Goal: Communication & Community: Answer question/provide support

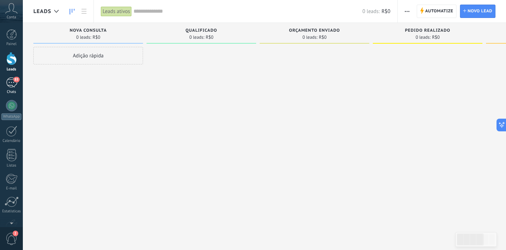
click at [13, 83] on div "85" at bounding box center [11, 82] width 11 height 10
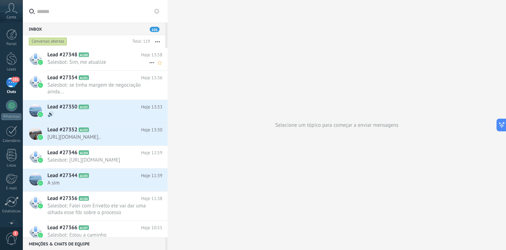
click at [108, 53] on h2 "Lead #27348 A100" at bounding box center [94, 54] width 94 height 7
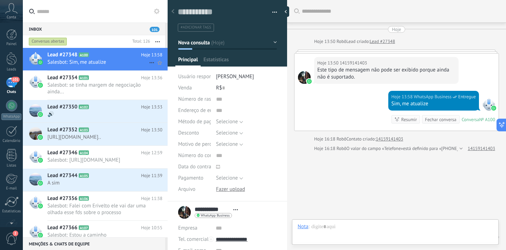
scroll to position [25, 0]
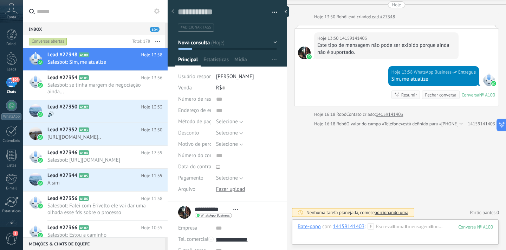
click at [341, 46] on div "Este tipo de mensagem não pode ser exibido porque ainda não é suportado." at bounding box center [386, 49] width 138 height 14
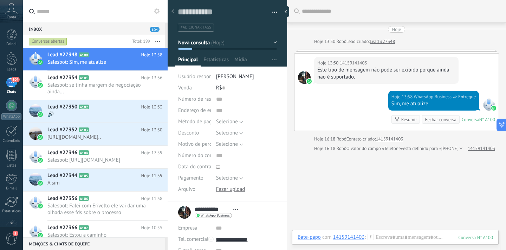
scroll to position [0, 0]
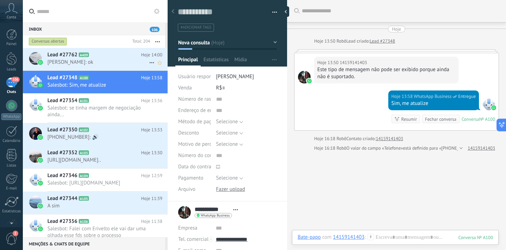
click at [100, 64] on span "[PERSON_NAME]: ok" at bounding box center [98, 62] width 102 height 7
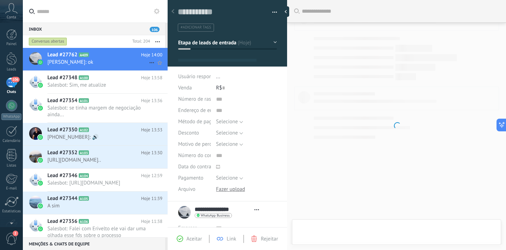
scroll to position [11, 0]
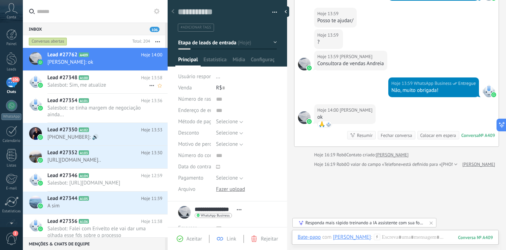
click at [97, 87] on span "Salesbot: Sim, me atualize" at bounding box center [98, 85] width 102 height 7
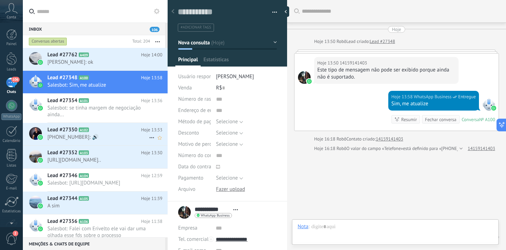
scroll to position [25, 0]
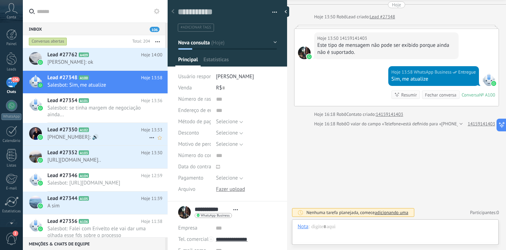
click at [96, 136] on span "[PHONE_NUMBER]: 🔊" at bounding box center [98, 137] width 102 height 7
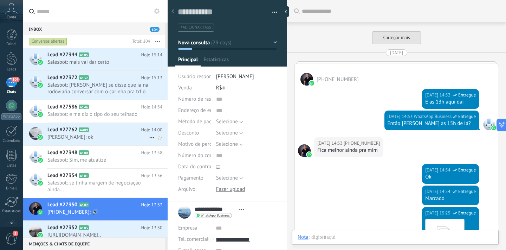
scroll to position [996, 0]
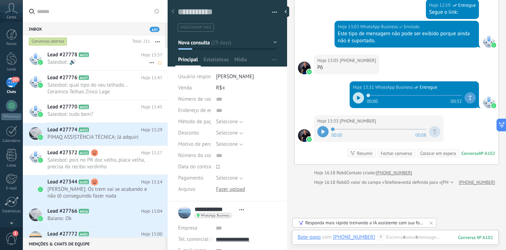
click at [121, 55] on h2 "Lead #27778 A423" at bounding box center [94, 54] width 94 height 7
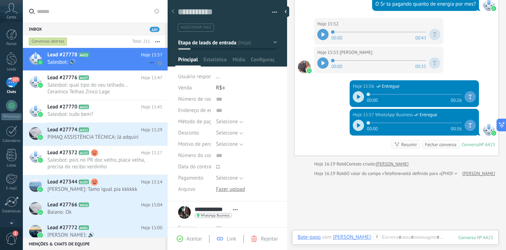
click at [108, 62] on span "Salesbot: 🔊" at bounding box center [98, 62] width 102 height 7
click at [105, 78] on h2 "Lead #27776 A427" at bounding box center [94, 77] width 94 height 7
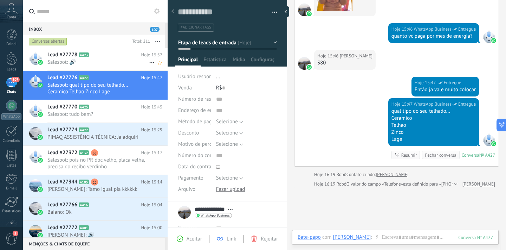
click at [103, 67] on div "Lead #27778 A423 Hoje 15:57 Salesbot: 🔊" at bounding box center [107, 59] width 120 height 22
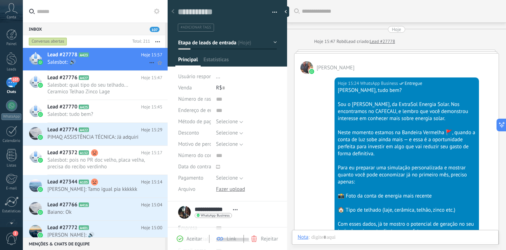
scroll to position [358, 0]
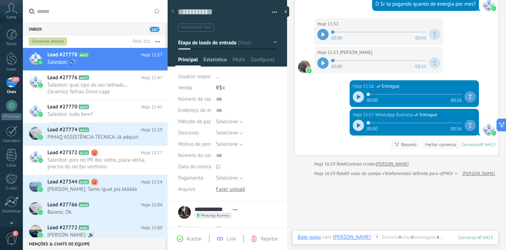
click at [219, 59] on span "Estatísticas" at bounding box center [216, 61] width 24 height 10
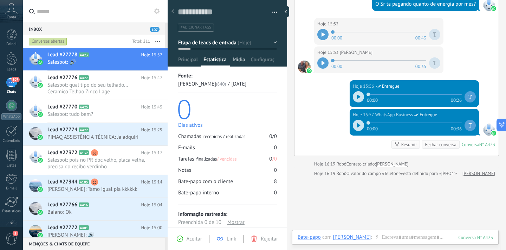
click at [242, 60] on span "Mídia" at bounding box center [239, 61] width 13 height 10
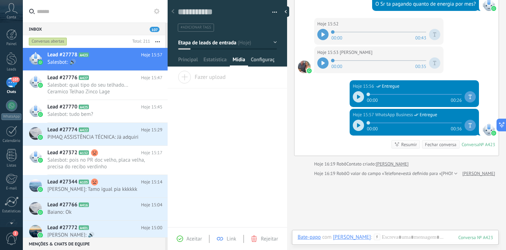
click at [265, 60] on span "Configurações" at bounding box center [263, 61] width 24 height 10
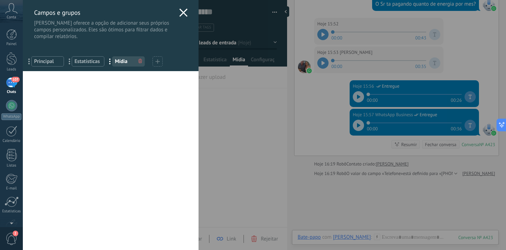
click at [184, 13] on icon at bounding box center [183, 12] width 8 height 8
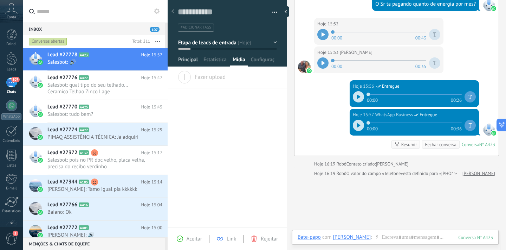
click at [186, 62] on span "Principal" at bounding box center [188, 61] width 20 height 10
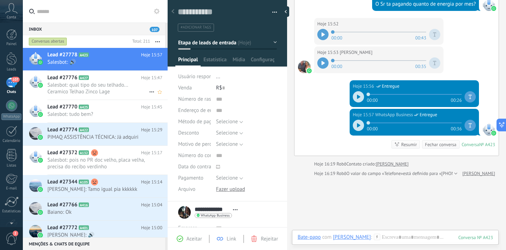
click at [77, 94] on span "Salesbot: qual tipo do seu telhado... Ceramico Telhao Zinco Lage" at bounding box center [98, 88] width 102 height 13
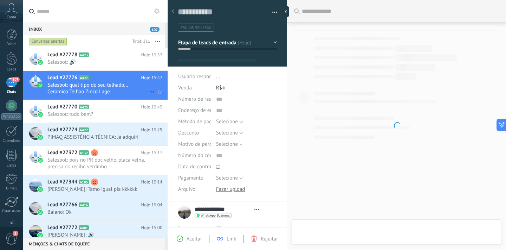
scroll to position [11, 0]
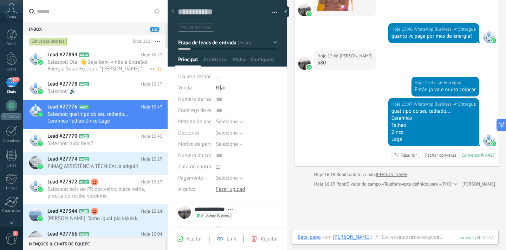
click at [54, 62] on span "Salesbot: Olá! 👋 Seja bem-vindo à ExtraSol Energia Solar. Eu sou o *[PERSON_NAM…" at bounding box center [98, 65] width 102 height 13
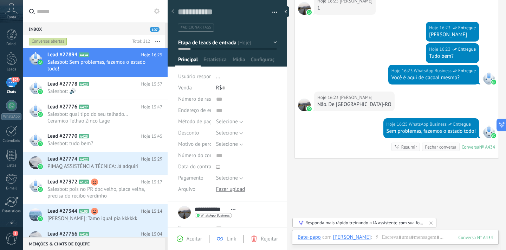
scroll to position [267, 0]
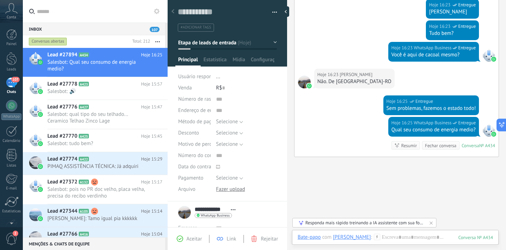
click at [407, 144] on div "Resumir" at bounding box center [410, 145] width 16 height 7
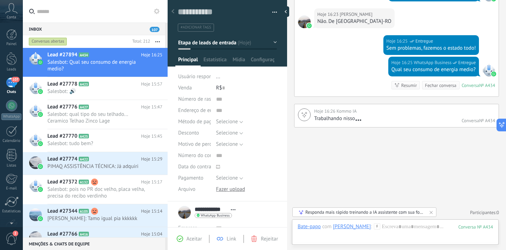
scroll to position [329, 0]
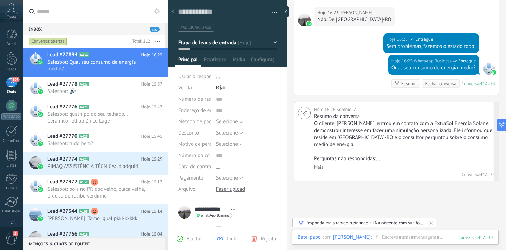
click at [345, 159] on p "Perguntas não respondidas:..." at bounding box center [403, 158] width 179 height 7
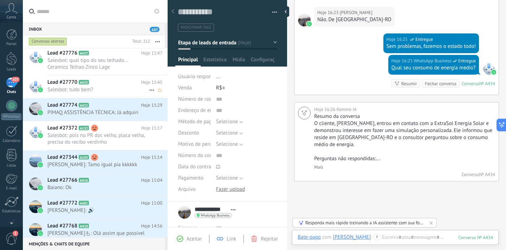
scroll to position [88, 0]
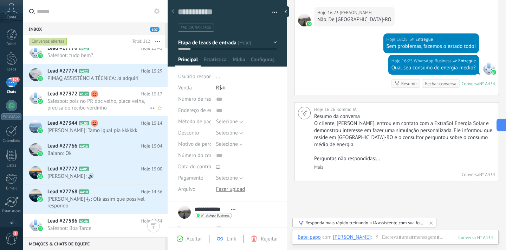
click at [112, 105] on span "Salesbot: pois no PR doc velho, placa velha, precisa do recibo verdinho" at bounding box center [98, 104] width 102 height 13
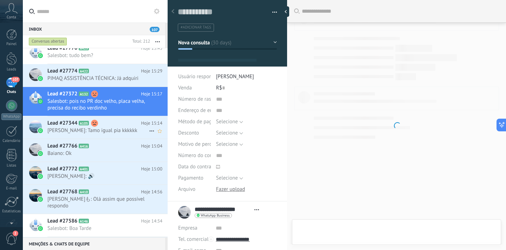
click at [110, 133] on span "[PERSON_NAME]: Tamo igual pia kkkkkk" at bounding box center [98, 130] width 102 height 7
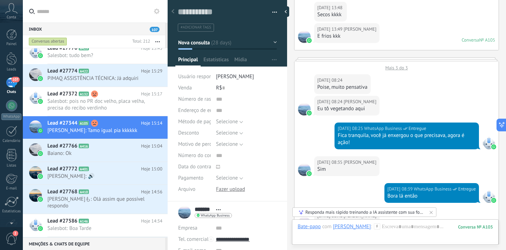
scroll to position [1368, 0]
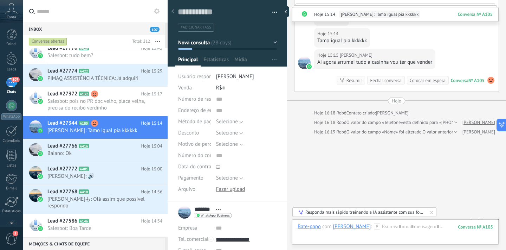
click at [355, 77] on div "Resumir" at bounding box center [355, 80] width 16 height 7
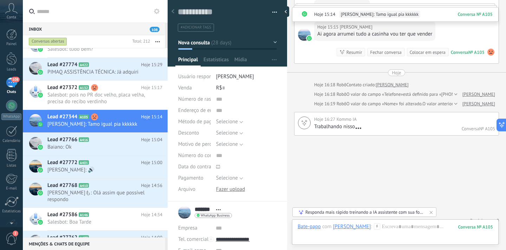
scroll to position [82, 0]
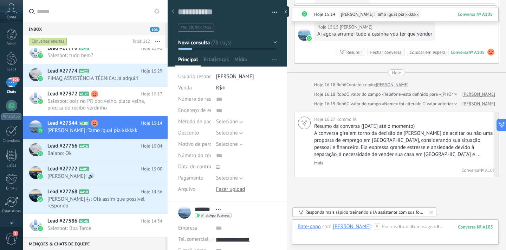
click at [321, 160] on link "Mais" at bounding box center [318, 163] width 9 height 6
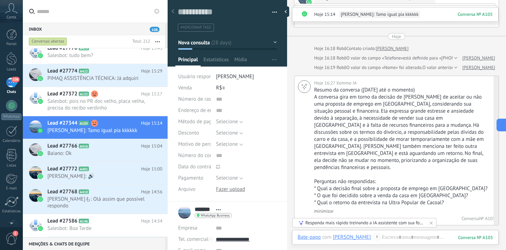
scroll to position [1469, 0]
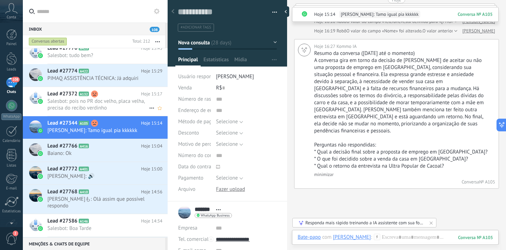
click at [80, 102] on span "Salesbot: pois no PR doc velho, placa velha, precisa do recibo verdinho" at bounding box center [98, 104] width 102 height 13
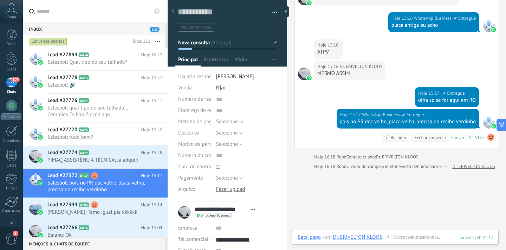
click at [13, 83] on div "107" at bounding box center [11, 82] width 11 height 10
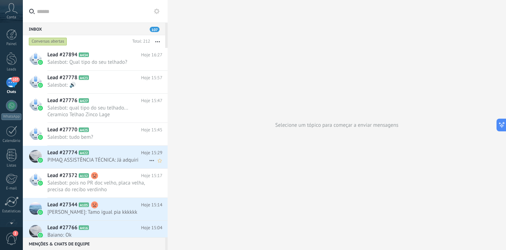
click at [88, 148] on div "Lead #27774 A422 Hoje 15:29 PIMAQ ASSISTÊNCIA TÉCNICA: Já adquiri" at bounding box center [107, 157] width 120 height 22
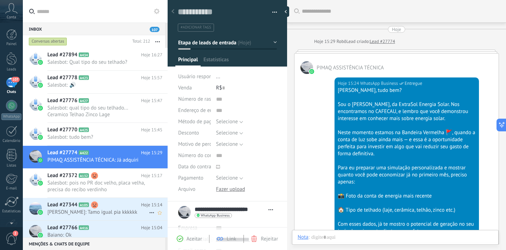
scroll to position [211, 0]
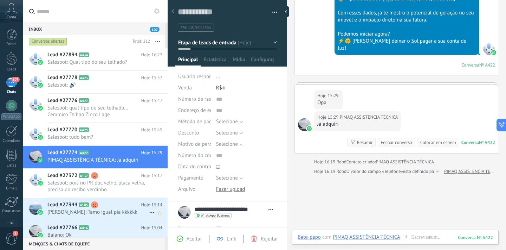
click at [103, 207] on h2 "Lead #27344 A105" at bounding box center [94, 204] width 94 height 7
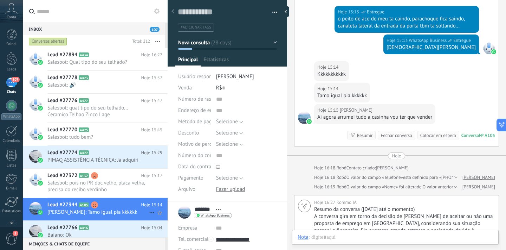
scroll to position [11, 0]
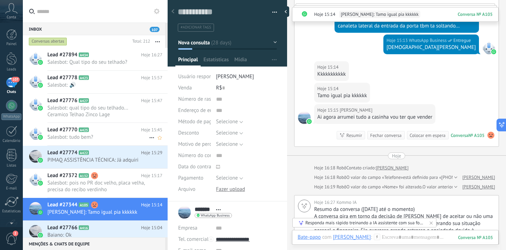
click at [110, 137] on span "Salesbot: tudo bem?" at bounding box center [98, 137] width 102 height 7
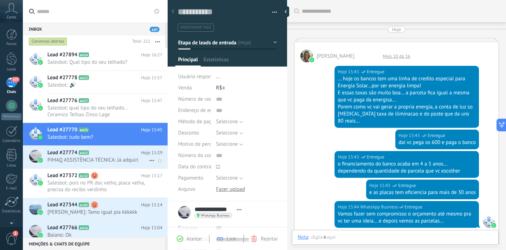
scroll to position [220, 0]
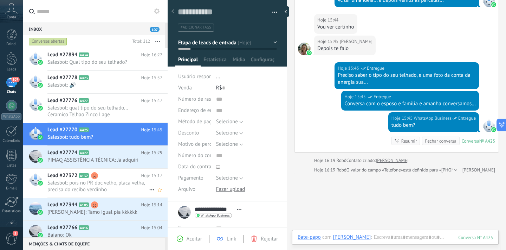
click at [111, 174] on h2 "Lead #27372 A132" at bounding box center [94, 175] width 94 height 7
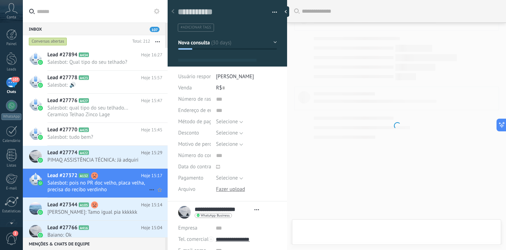
scroll to position [11, 0]
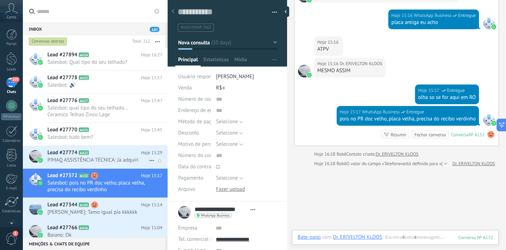
click at [112, 158] on span "PIMAQ ASSISTÊNCIA TÉCNICA: Já adquiri" at bounding box center [98, 159] width 102 height 7
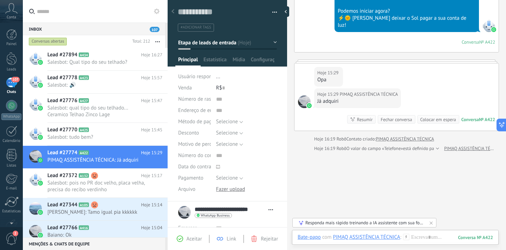
scroll to position [236, 0]
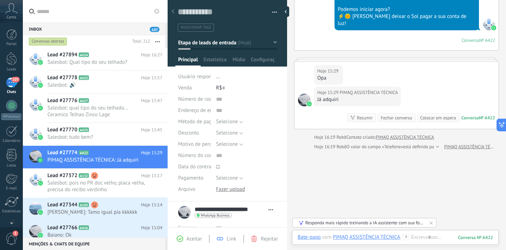
click at [386, 114] on div "Fechar conversa" at bounding box center [396, 117] width 31 height 7
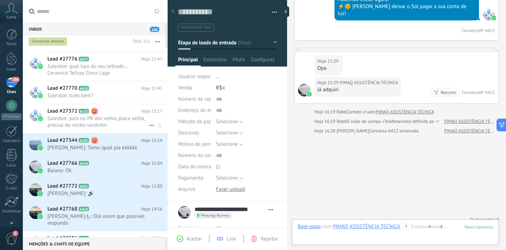
scroll to position [0, 0]
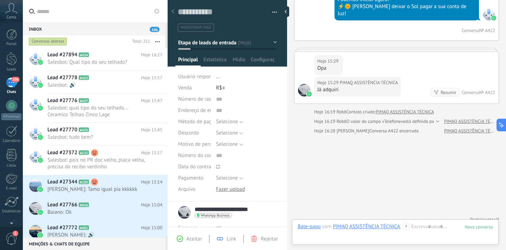
click at [218, 210] on input "**********" at bounding box center [230, 209] width 71 height 7
click at [196, 208] on input "**********" at bounding box center [236, 208] width 82 height 7
click at [186, 209] on div "**********" at bounding box center [227, 212] width 98 height 18
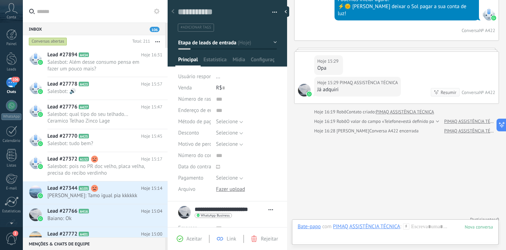
click at [10, 85] on div "106" at bounding box center [11, 82] width 11 height 10
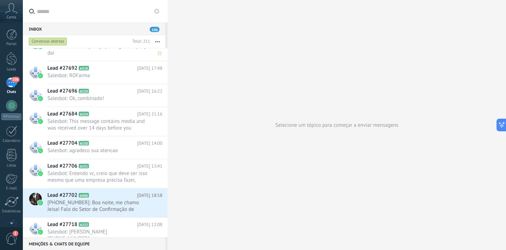
scroll to position [2804, 0]
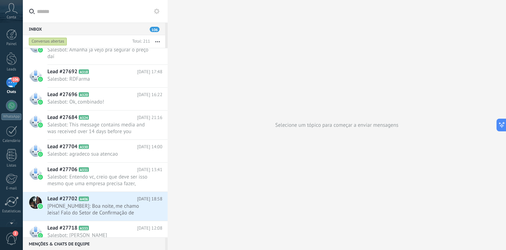
click at [56, 40] on div "Conversas abertas" at bounding box center [48, 41] width 38 height 8
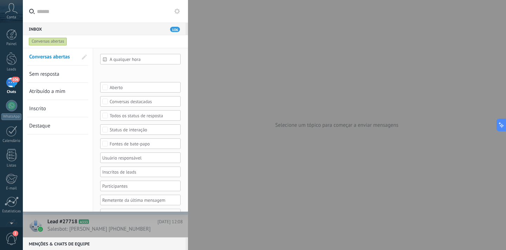
click at [56, 40] on div "Conversas abertas" at bounding box center [48, 41] width 38 height 8
click at [49, 76] on span "Sem resposta" at bounding box center [44, 74] width 30 height 7
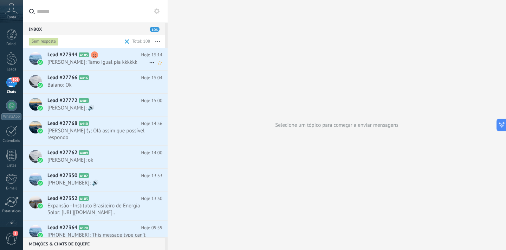
click at [58, 55] on span "Lead #27344" at bounding box center [62, 54] width 30 height 7
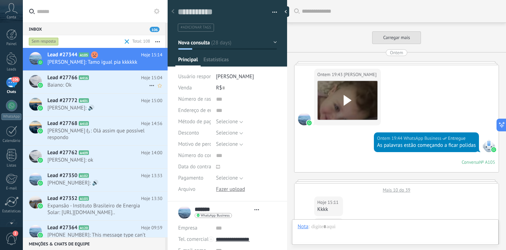
scroll to position [11, 0]
click at [58, 81] on span "Lead #27766" at bounding box center [62, 77] width 30 height 7
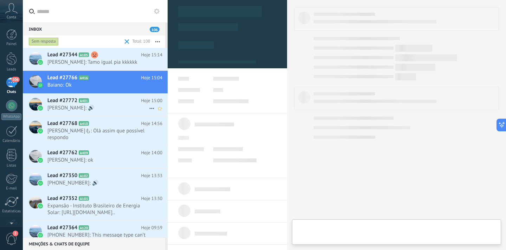
click at [60, 98] on span "Lead #27772" at bounding box center [62, 100] width 30 height 7
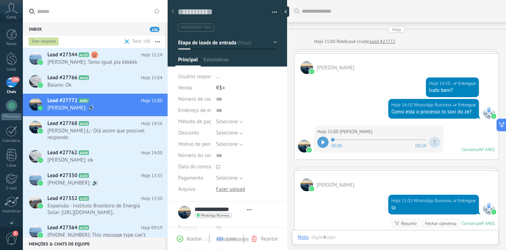
scroll to position [76, 0]
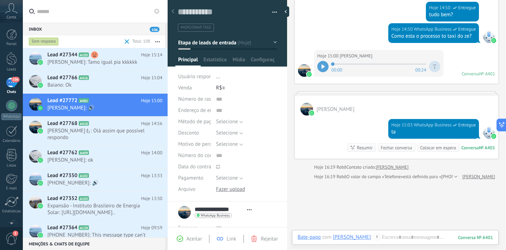
click at [46, 41] on div "Sem resposta" at bounding box center [44, 41] width 30 height 8
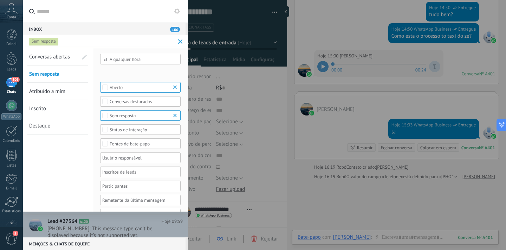
click at [49, 92] on span "Atribuído a mim" at bounding box center [47, 91] width 36 height 7
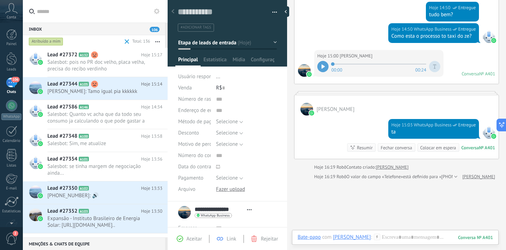
click at [43, 40] on div "Atribuído a mim" at bounding box center [46, 41] width 34 height 8
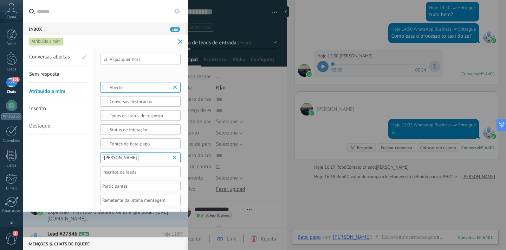
click at [49, 107] on link "Inscrito" at bounding box center [53, 108] width 49 height 17
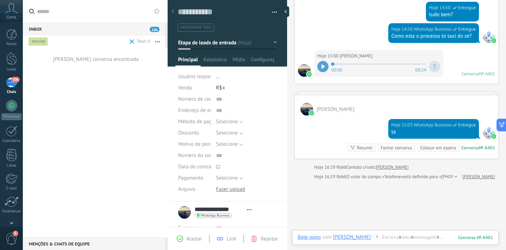
click at [40, 40] on div "Inscrito" at bounding box center [38, 41] width 19 height 8
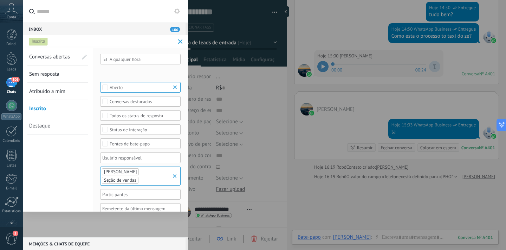
click at [44, 124] on span "Destaque" at bounding box center [39, 125] width 21 height 7
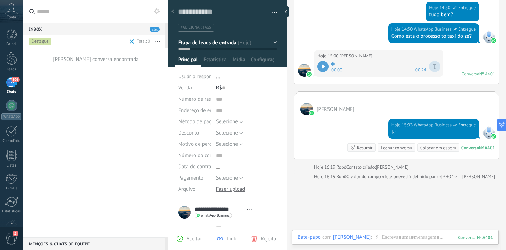
click at [43, 40] on div "Destaque" at bounding box center [40, 41] width 23 height 8
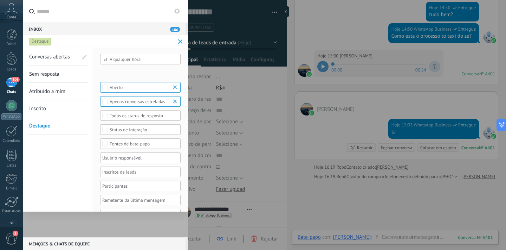
click at [48, 58] on span "Conversas abertas" at bounding box center [49, 56] width 41 height 7
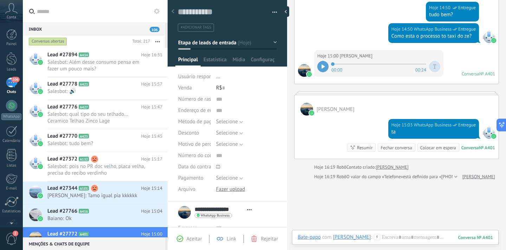
click at [12, 85] on div "106" at bounding box center [11, 82] width 11 height 10
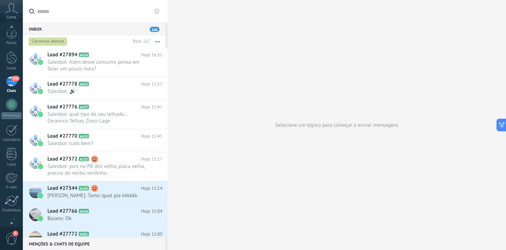
click at [13, 239] on span "2" at bounding box center [12, 238] width 12 height 12
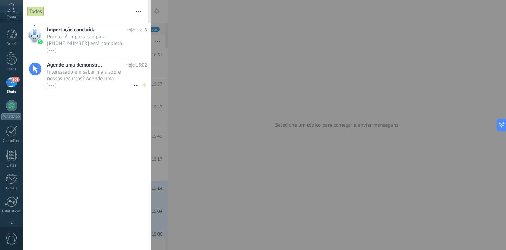
click at [65, 68] on span "Agende uma demonstração com um especialista!" at bounding box center [75, 65] width 56 height 7
click at [82, 47] on div "•••" at bounding box center [90, 50] width 86 height 6
click at [84, 37] on span "Pronto! À importação para [PHONE_NUMBER] está completa. Seus dados agora estão …" at bounding box center [90, 43] width 86 height 20
click at [134, 50] on use at bounding box center [136, 50] width 5 height 1
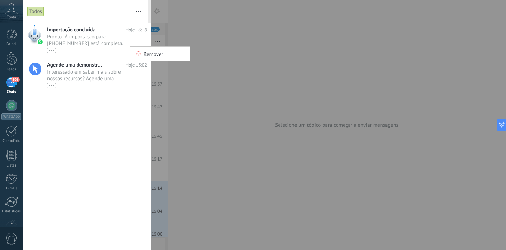
click at [106, 80] on div at bounding box center [253, 125] width 506 height 250
click at [75, 73] on span "Interessado em saber mais sobre nossos recursos? Agende uma demonstração hoje m…" at bounding box center [90, 79] width 86 height 20
click at [11, 81] on div "106" at bounding box center [11, 82] width 11 height 10
click at [12, 82] on div "106" at bounding box center [11, 82] width 11 height 10
click at [199, 55] on div at bounding box center [253, 125] width 506 height 250
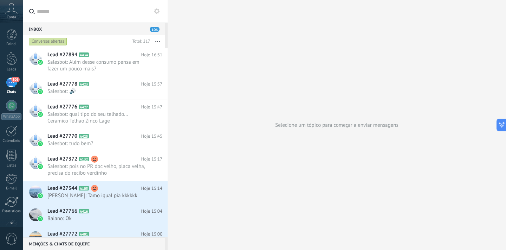
click at [156, 29] on span "106" at bounding box center [155, 29] width 10 height 5
click at [130, 27] on div "Inbox 106" at bounding box center [94, 29] width 142 height 13
click at [92, 72] on span "Salesbot: Além desse consumo pensa em fazer um pouco mais?" at bounding box center [98, 65] width 102 height 13
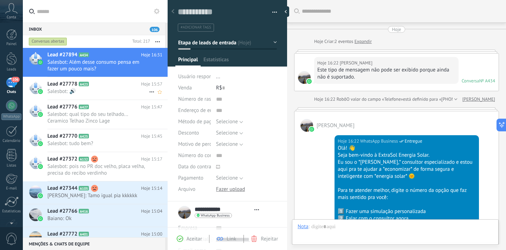
type textarea "**********"
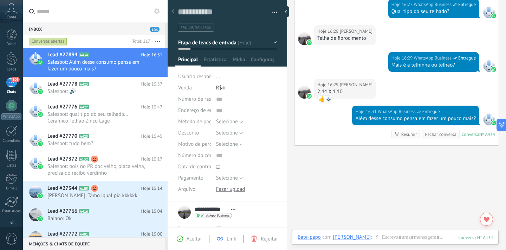
click at [186, 211] on div "**********" at bounding box center [208, 212] width 61 height 18
click at [216, 63] on span "Estatísticas" at bounding box center [216, 61] width 24 height 10
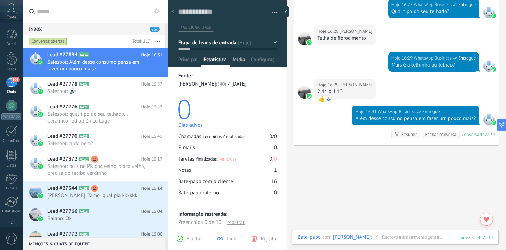
click at [240, 62] on span "Mídia" at bounding box center [239, 61] width 13 height 10
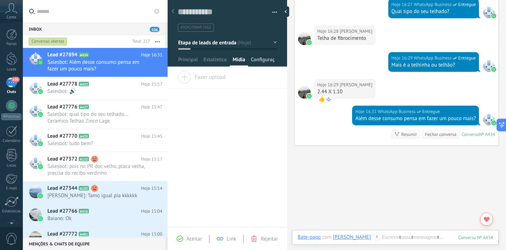
click at [261, 60] on span "Configurações" at bounding box center [263, 61] width 24 height 10
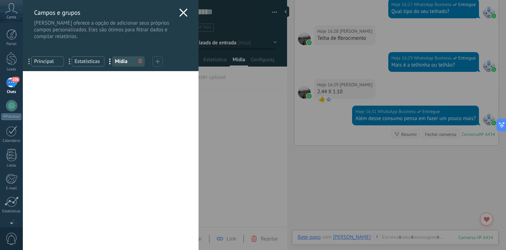
click at [182, 12] on use at bounding box center [183, 12] width 8 height 8
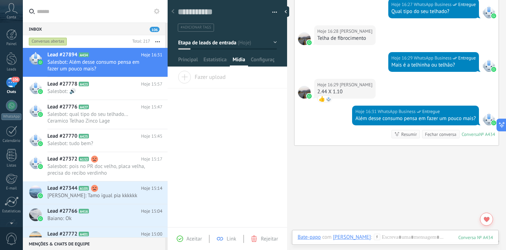
click at [274, 43] on button "Etapa de leads de entrada" at bounding box center [227, 42] width 99 height 13
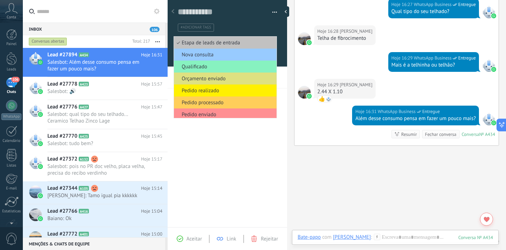
click at [245, 150] on div "Arraste e solte os arquivos aqui para anexá-los Solte o botão do mouse para ane…" at bounding box center [228, 149] width 120 height 156
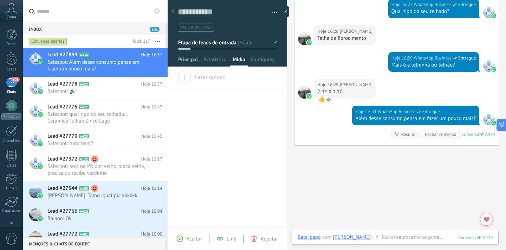
click at [189, 59] on span "Principal" at bounding box center [188, 61] width 20 height 10
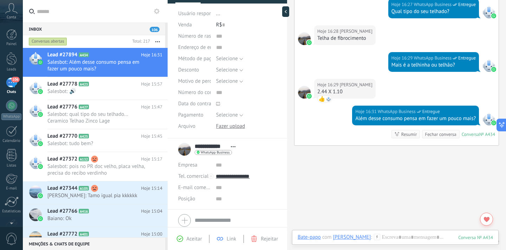
scroll to position [90, 0]
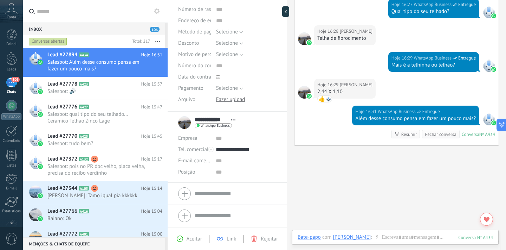
click at [231, 152] on input "**********" at bounding box center [246, 149] width 61 height 11
type input "**********"
click at [233, 172] on div "[PERSON_NAME] ([PERSON_NAME])" at bounding box center [246, 173] width 60 height 12
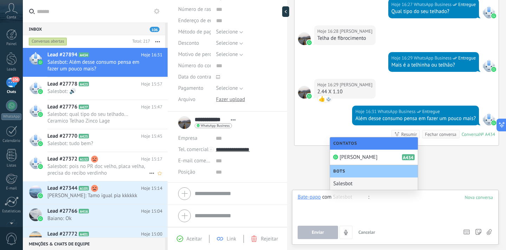
click at [109, 172] on span "Salesbot: pois no PR doc velho, placa velha, precisa do recibo verdinho" at bounding box center [98, 169] width 102 height 13
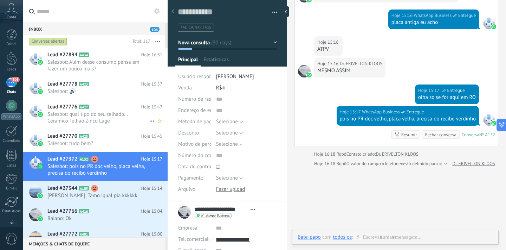
scroll to position [11, 0]
click at [120, 191] on h2 "Lead #27344 A105" at bounding box center [94, 188] width 94 height 7
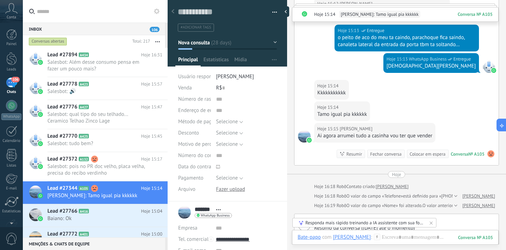
scroll to position [293, 0]
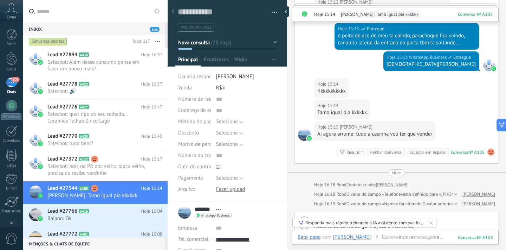
click at [417, 149] on div "Colocar em espera" at bounding box center [428, 152] width 36 height 7
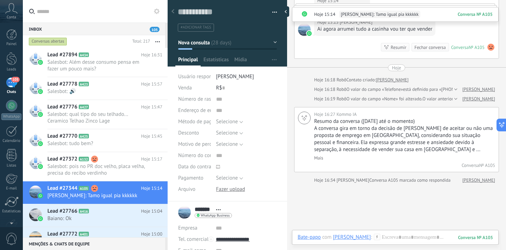
scroll to position [387, 0]
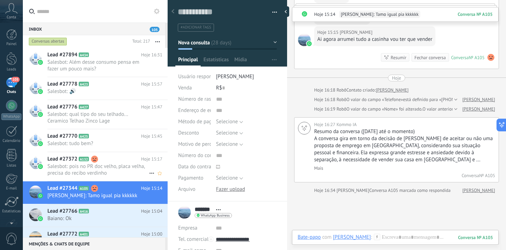
click at [127, 168] on span "Salesbot: pois no PR doc velho, placa velha, precisa do recibo verdinho" at bounding box center [98, 169] width 102 height 13
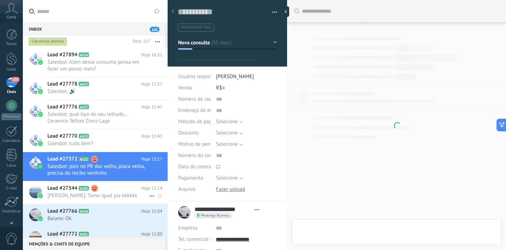
click at [110, 190] on h2 "Lead #27344 A105" at bounding box center [94, 188] width 94 height 7
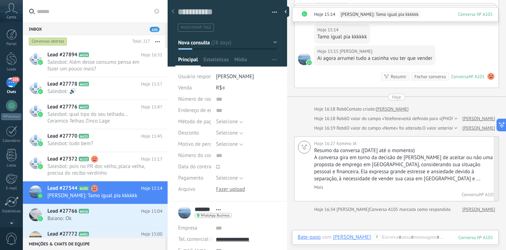
scroll to position [397, 0]
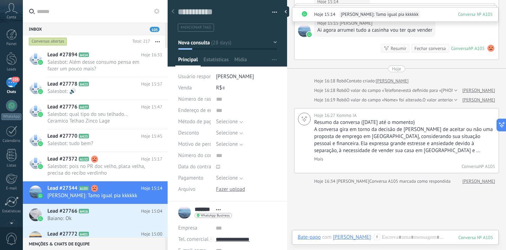
click at [374, 236] on use at bounding box center [377, 236] width 6 height 6
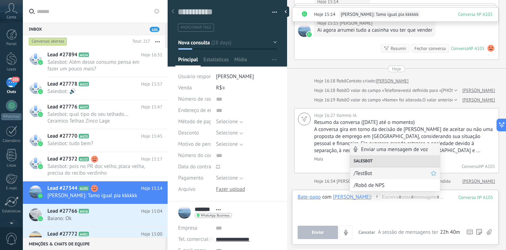
click at [371, 176] on span "/TestBot" at bounding box center [392, 173] width 77 height 7
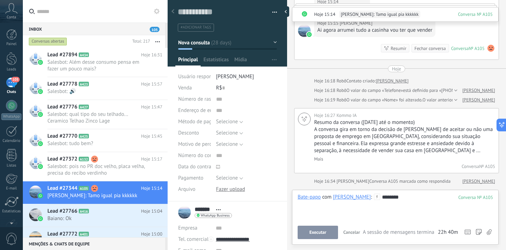
click at [328, 230] on button "Executar" at bounding box center [318, 231] width 40 height 13
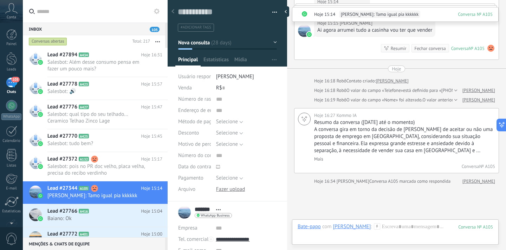
scroll to position [453, 0]
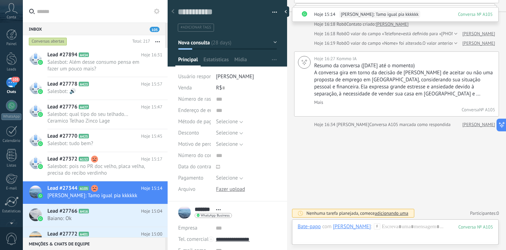
click at [383, 213] on span "adicionando uma" at bounding box center [391, 213] width 33 height 6
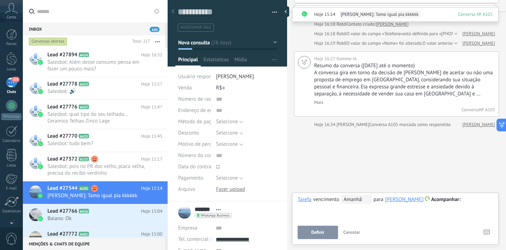
click at [428, 200] on span at bounding box center [427, 198] width 5 height 5
click at [433, 216] on label "Reunião" at bounding box center [443, 213] width 63 height 14
click at [426, 200] on span at bounding box center [427, 198] width 6 height 5
click at [426, 200] on span at bounding box center [423, 199] width 6 height 6
click at [345, 210] on div "**********" at bounding box center [395, 207] width 195 height 25
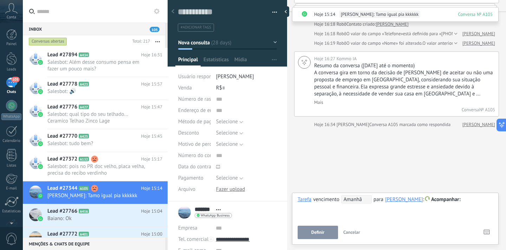
click at [353, 231] on span "Cancelar" at bounding box center [351, 232] width 17 height 6
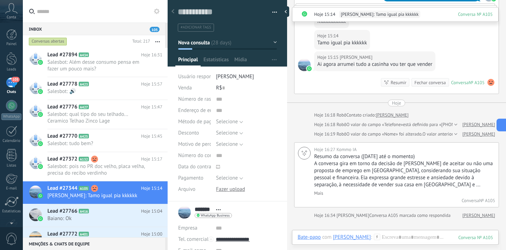
scroll to position [298, 0]
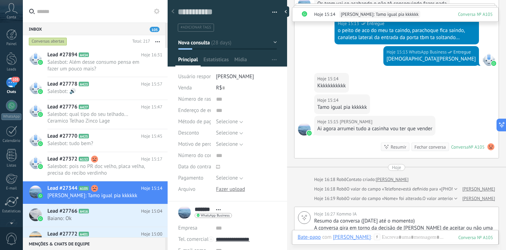
click at [458, 147] on div "Conversa" at bounding box center [460, 147] width 18 height 6
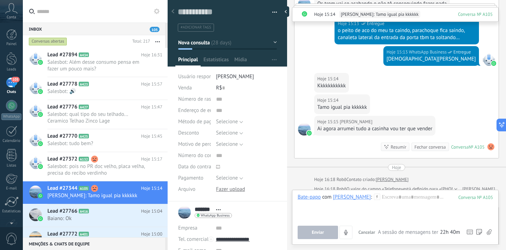
click at [489, 148] on use at bounding box center [491, 146] width 7 height 7
click at [446, 233] on span "22h 40m" at bounding box center [450, 232] width 20 height 7
click at [415, 232] on span "A sessão de mensagens termina em:" at bounding box center [408, 232] width 60 height 7
click at [479, 229] on div at bounding box center [479, 231] width 6 height 13
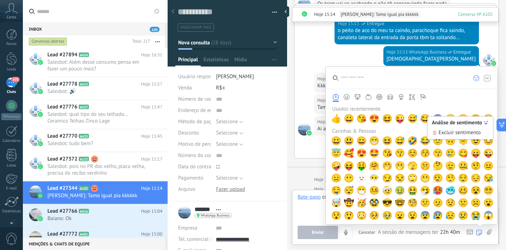
click at [479, 229] on use at bounding box center [480, 232] width 6 height 6
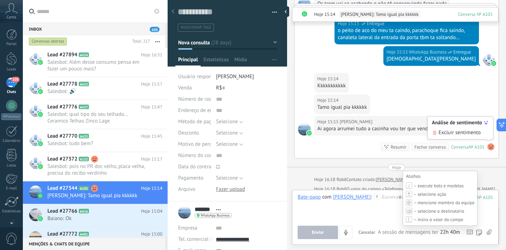
click at [469, 230] on icon at bounding box center [470, 231] width 6 height 5
click at [471, 233] on icon at bounding box center [470, 231] width 6 height 5
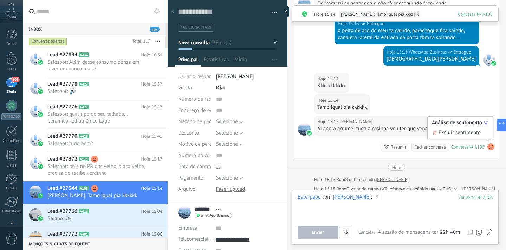
click at [385, 214] on div at bounding box center [395, 206] width 195 height 27
click at [488, 60] on div at bounding box center [489, 59] width 13 height 13
click at [492, 61] on img at bounding box center [494, 63] width 5 height 5
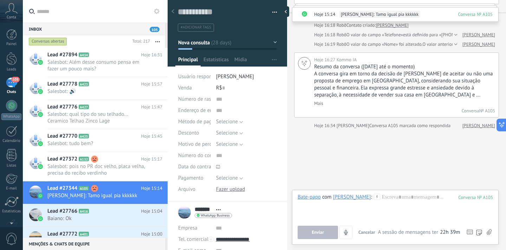
scroll to position [453, 0]
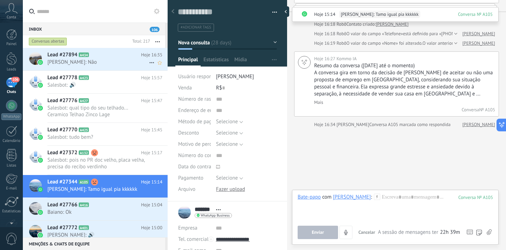
click at [104, 63] on span "[PERSON_NAME]: Não" at bounding box center [98, 62] width 102 height 7
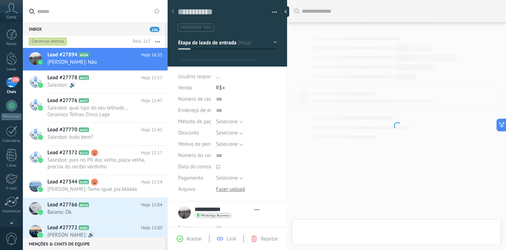
type textarea "**********"
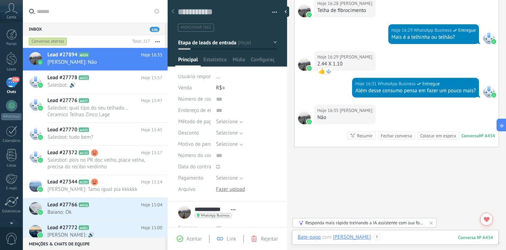
click at [390, 237] on div at bounding box center [395, 243] width 195 height 21
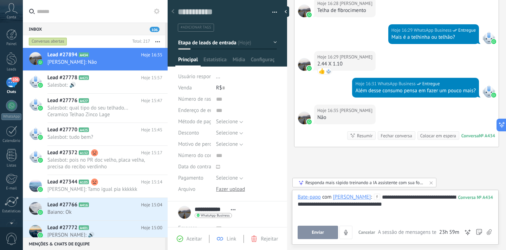
click at [328, 234] on button "Enviar" at bounding box center [318, 231] width 40 height 13
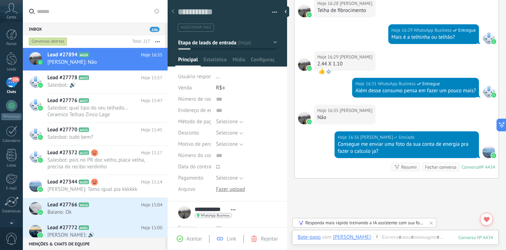
scroll to position [657, 0]
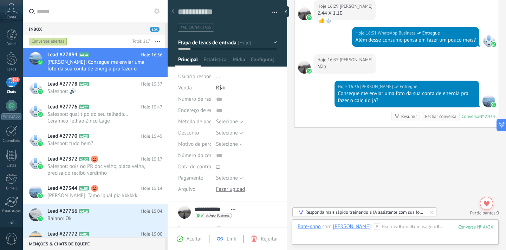
click at [486, 99] on div at bounding box center [489, 101] width 13 height 13
click at [398, 214] on div "Responda mais rápido treinando a IA assistente com sua fonte de dados" at bounding box center [365, 212] width 119 height 6
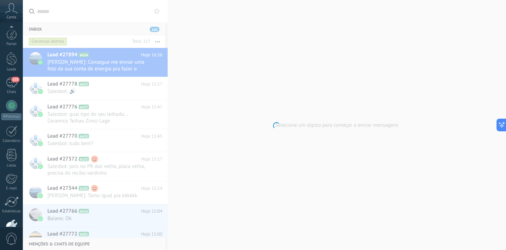
scroll to position [43, 0]
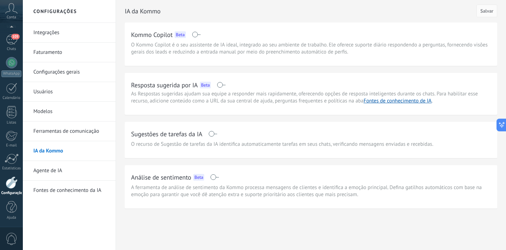
click at [236, 40] on div "Kommo Copilot Beta O Kommo Copilot é o seu assistente de IA ideal, integrado ao…" at bounding box center [311, 42] width 360 height 27
click at [197, 35] on span at bounding box center [196, 35] width 9 height 6
click at [196, 34] on span at bounding box center [196, 35] width 9 height 6
click at [212, 136] on span at bounding box center [212, 134] width 9 height 6
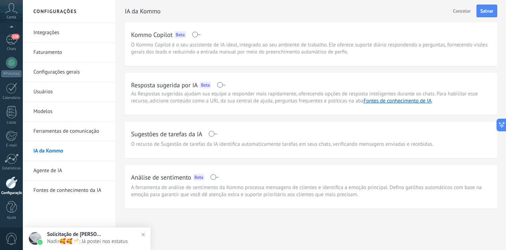
click at [217, 134] on span at bounding box center [212, 134] width 9 height 6
click at [12, 41] on div "106" at bounding box center [11, 39] width 11 height 10
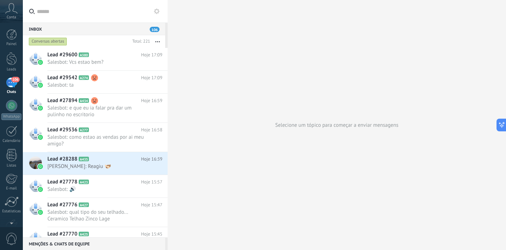
click at [9, 88] on div "106" at bounding box center [11, 82] width 11 height 10
